Goal: Task Accomplishment & Management: Complete application form

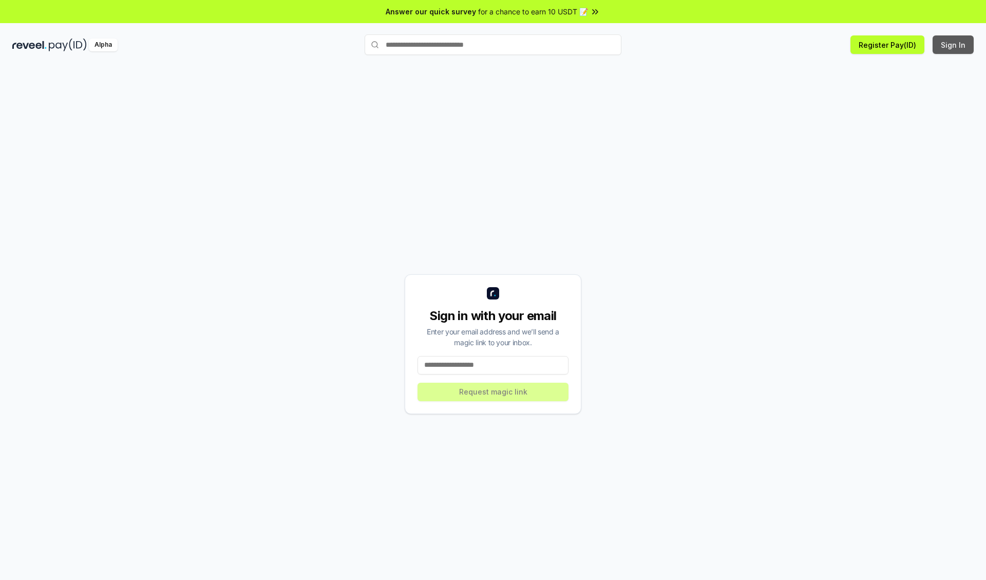
click at [954, 45] on button "Sign In" at bounding box center [953, 44] width 41 height 18
type input "**********"
click at [493, 391] on button "Request magic link" at bounding box center [493, 392] width 151 height 18
